Goal: Task Accomplishment & Management: Manage account settings

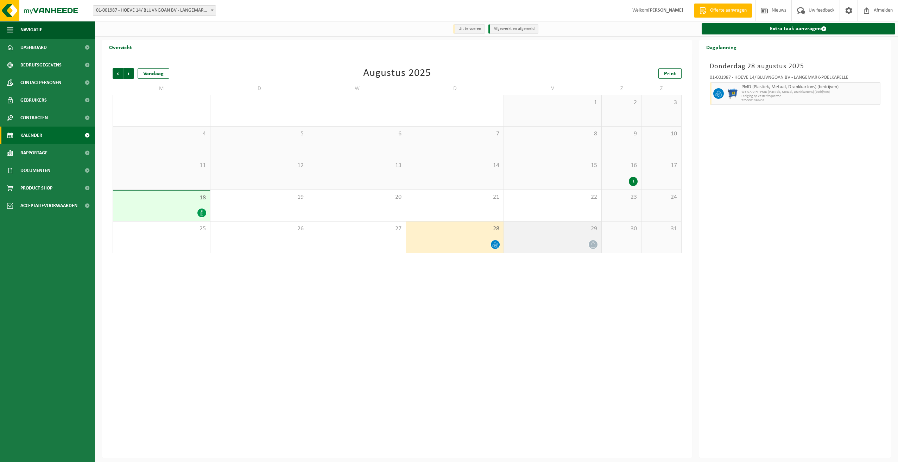
click at [570, 243] on div at bounding box center [552, 245] width 90 height 10
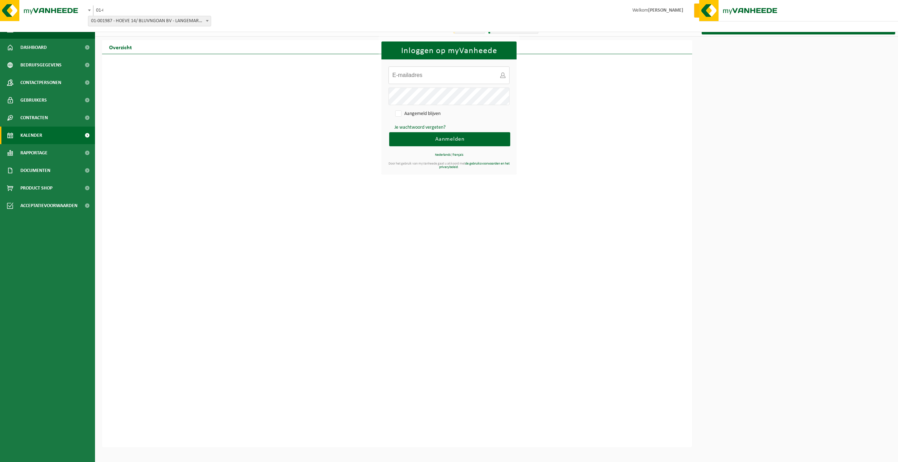
type input "rik@hoeve14.be"
click at [442, 140] on span "Aanmelden" at bounding box center [449, 140] width 29 height 6
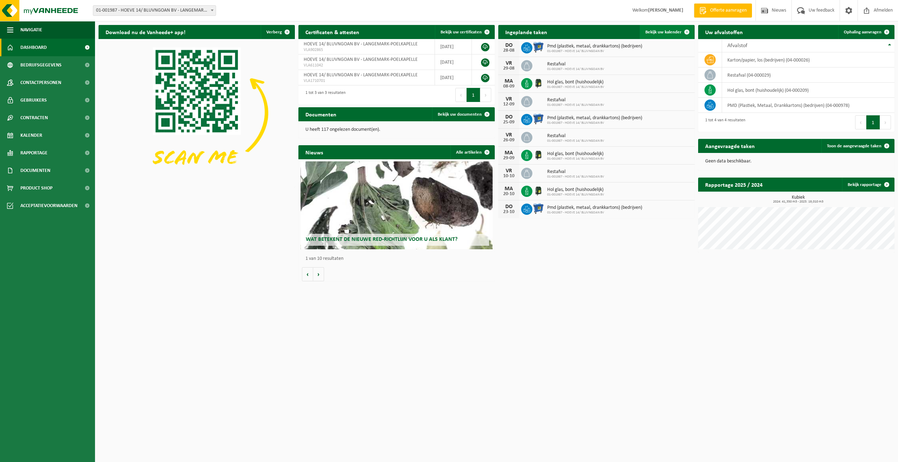
click at [659, 34] on span "Bekijk uw kalender" at bounding box center [663, 32] width 36 height 5
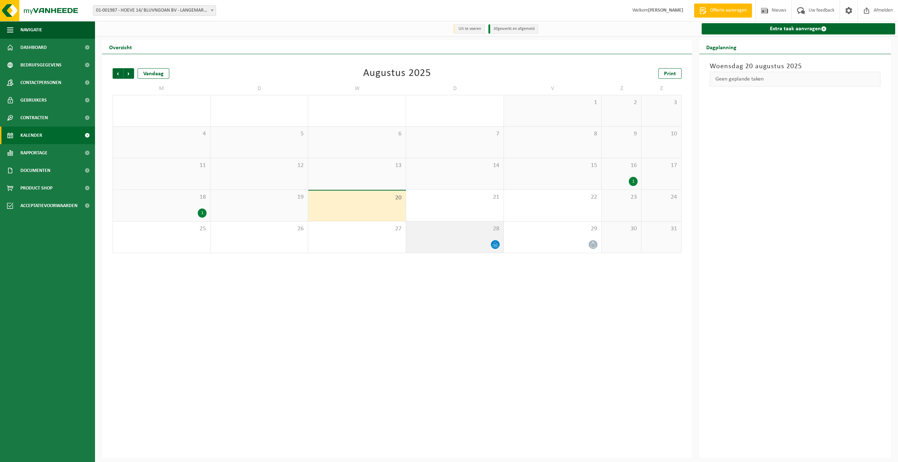
click at [493, 245] on icon at bounding box center [495, 245] width 6 height 6
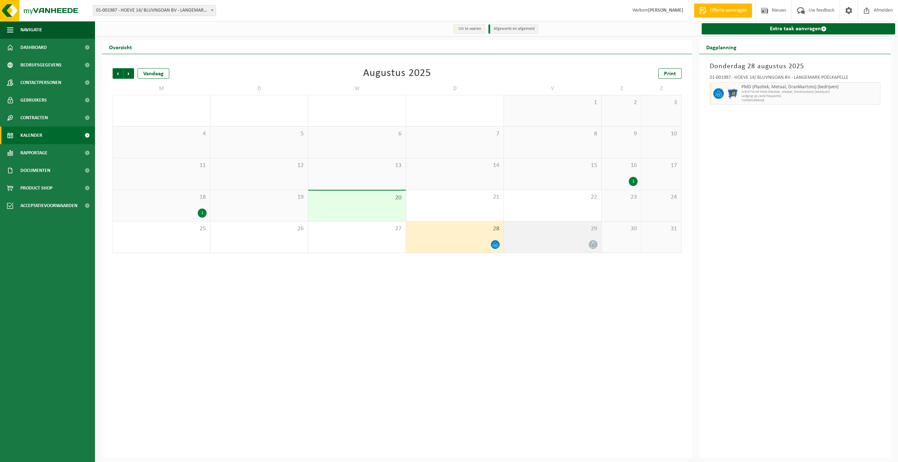
click at [588, 245] on div at bounding box center [552, 245] width 90 height 10
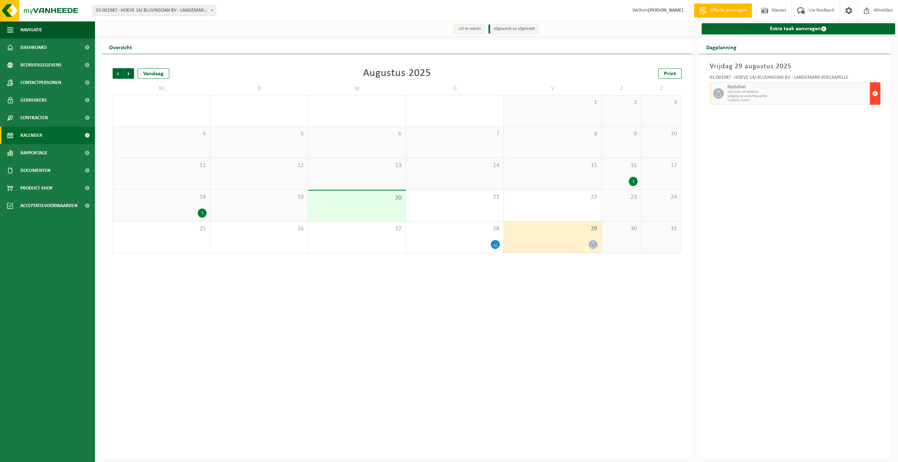
click at [874, 95] on span "button" at bounding box center [875, 94] width 6 height 14
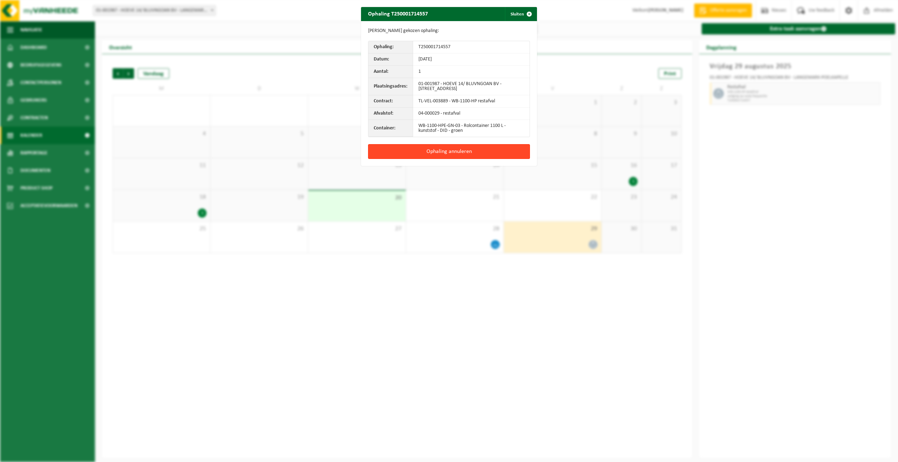
drag, startPoint x: 444, startPoint y: 154, endPoint x: 414, endPoint y: 145, distance: 31.2
click at [438, 154] on button "Ophaling annuleren" at bounding box center [449, 151] width 162 height 15
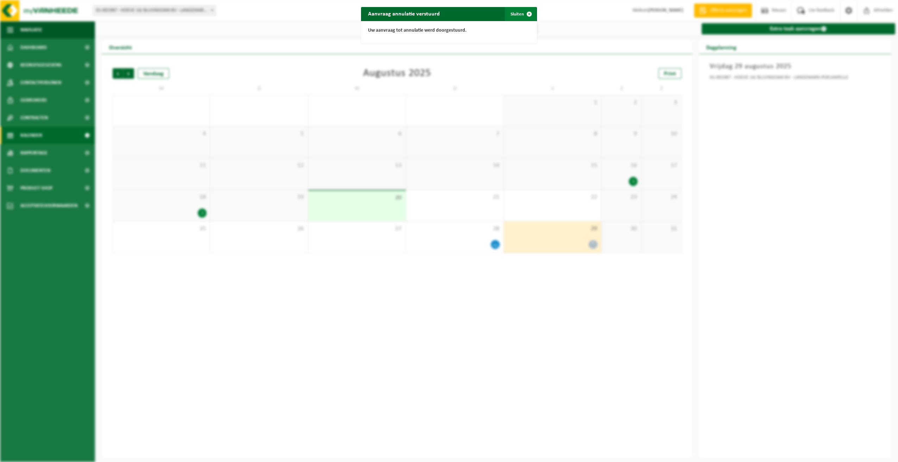
click at [513, 15] on button "Sluiten" at bounding box center [520, 14] width 31 height 14
